Goal: Task Accomplishment & Management: Manage account settings

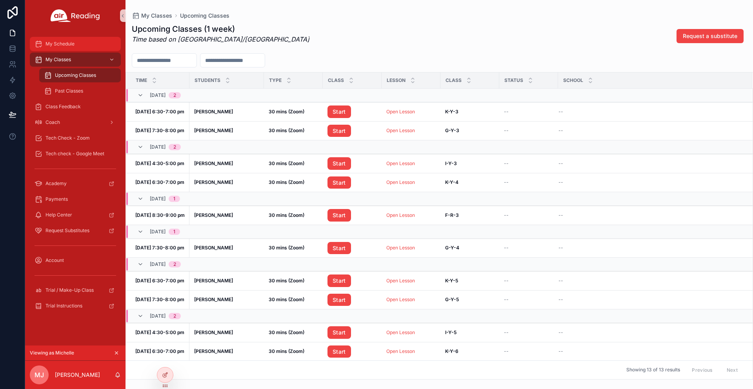
click at [75, 45] on div "My Schedule" at bounding box center [76, 44] width 82 height 13
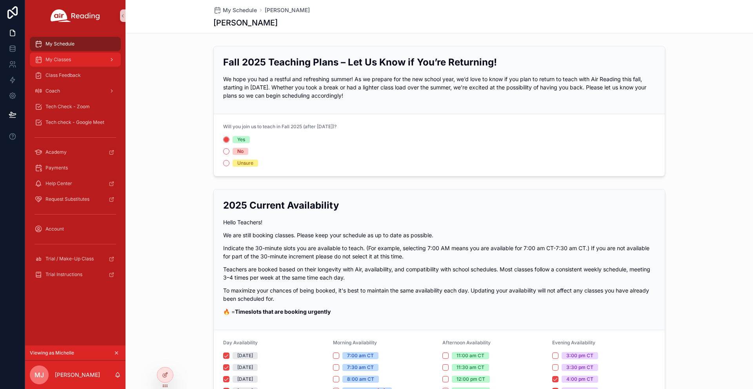
click at [65, 59] on span "My Classes" at bounding box center [59, 60] width 26 height 6
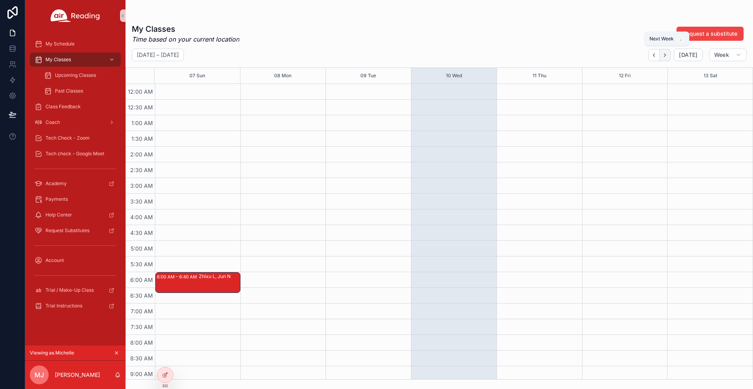
click at [666, 52] on icon "Next" at bounding box center [665, 55] width 6 height 6
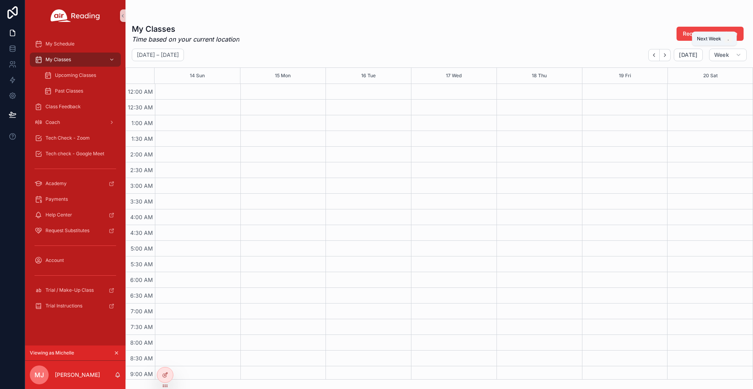
click at [666, 52] on icon "Next" at bounding box center [665, 55] width 6 height 6
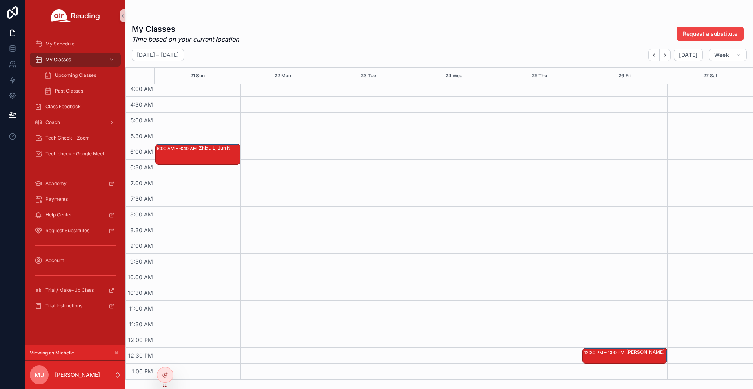
scroll to position [199, 0]
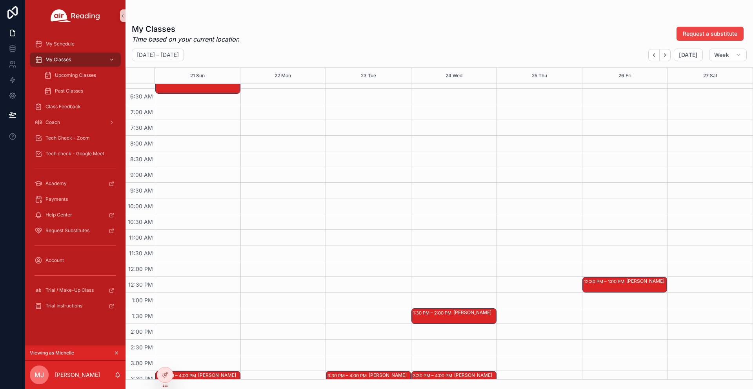
click at [434, 315] on div "1:30 PM – 2:00 PM" at bounding box center [433, 313] width 40 height 8
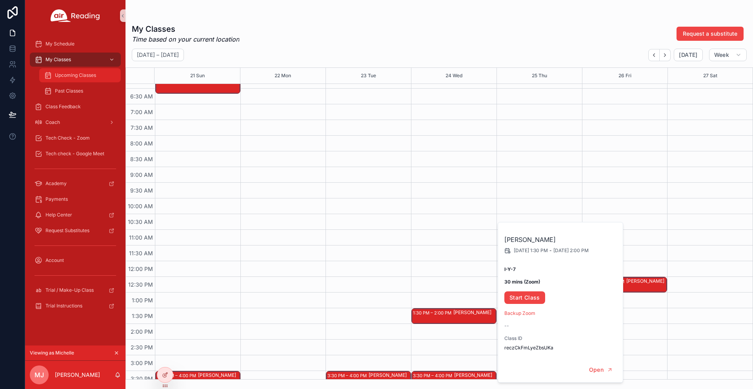
click at [67, 74] on span "Upcoming Classes" at bounding box center [75, 75] width 41 height 6
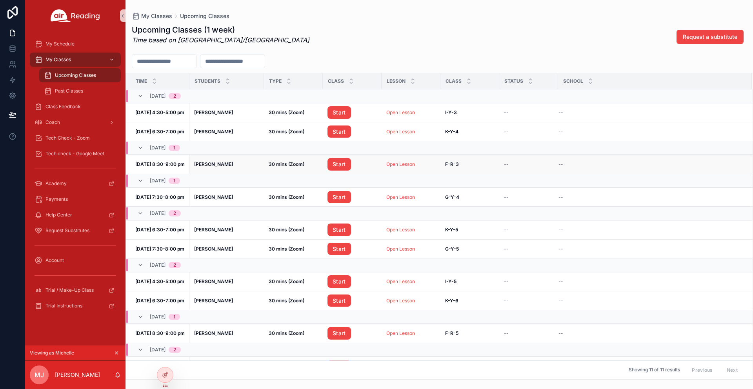
scroll to position [34, 0]
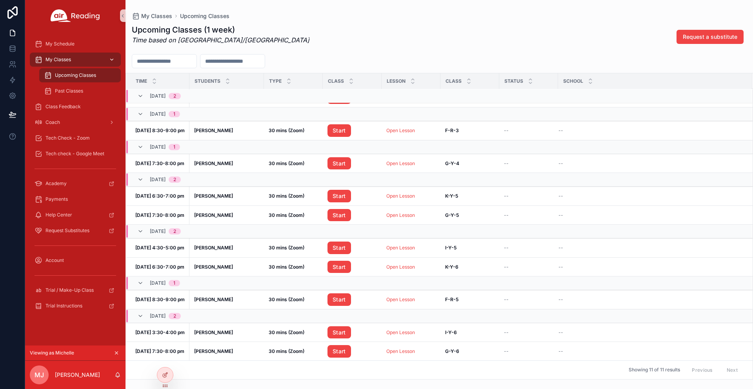
click at [64, 61] on span "My Classes" at bounding box center [59, 60] width 26 height 6
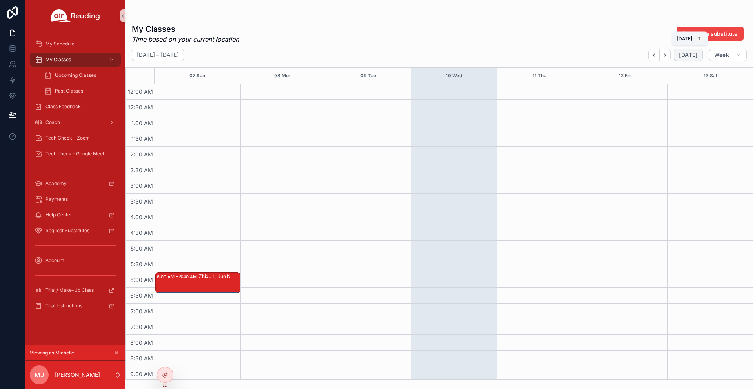
click at [677, 53] on button "[DATE]" at bounding box center [688, 55] width 29 height 13
click at [654, 55] on icon "Back" at bounding box center [654, 55] width 6 height 6
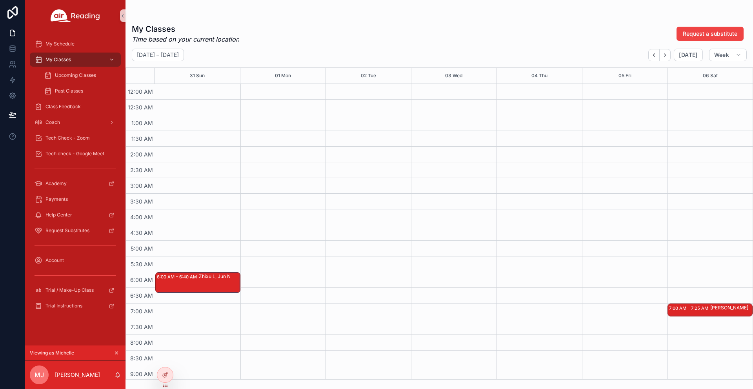
click at [703, 313] on div "7:00 AM – 7:25 AM [PERSON_NAME]" at bounding box center [710, 310] width 84 height 12
click at [161, 376] on div at bounding box center [165, 375] width 16 height 15
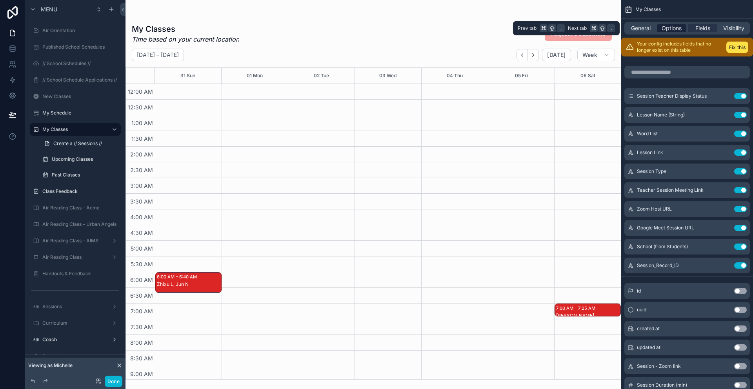
click at [671, 28] on span "Options" at bounding box center [672, 28] width 20 height 8
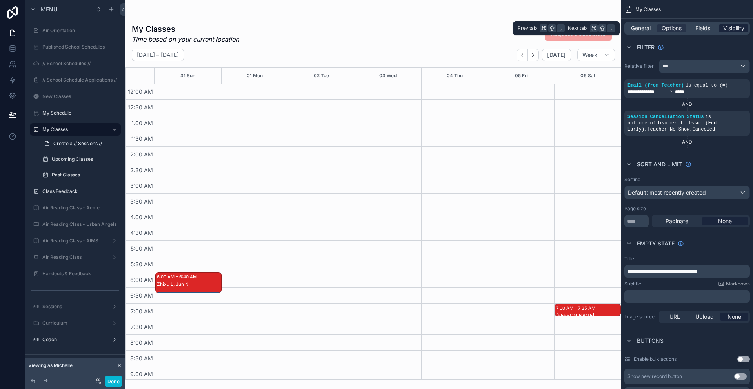
click at [736, 29] on span "Visibility" at bounding box center [734, 28] width 21 height 8
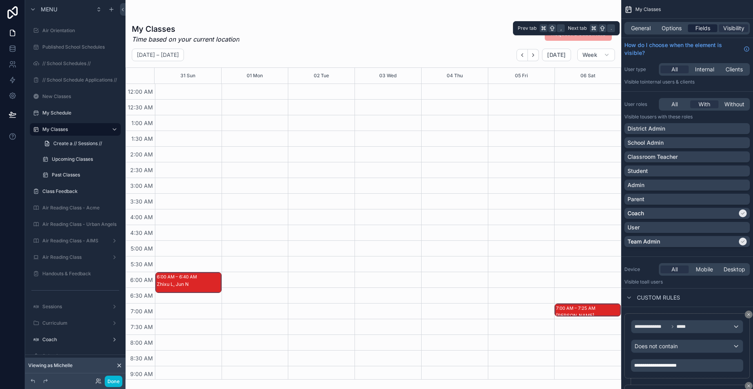
click at [708, 28] on span "Fields" at bounding box center [703, 28] width 15 height 8
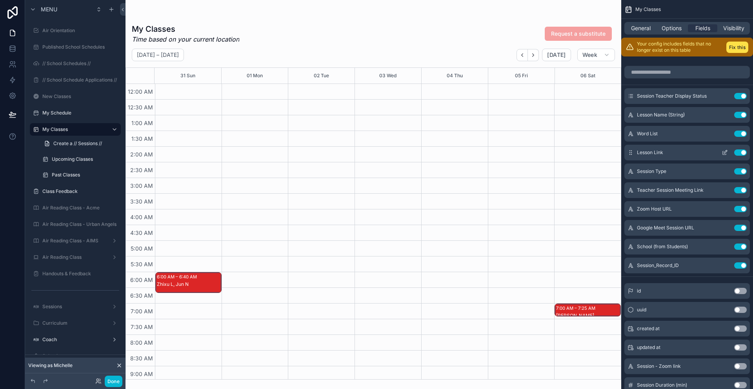
click at [726, 151] on icon "scrollable content" at bounding box center [725, 151] width 3 height 3
